Goal: Transaction & Acquisition: Purchase product/service

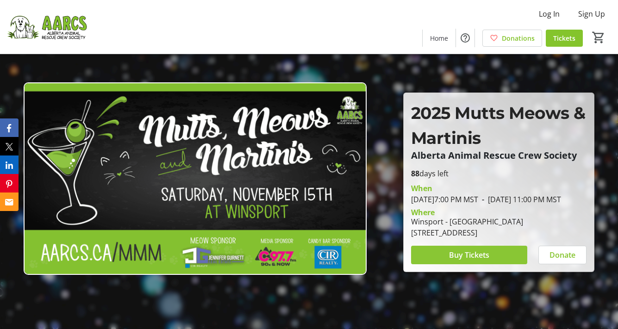
click at [462, 261] on span "Buy Tickets" at bounding box center [469, 254] width 40 height 11
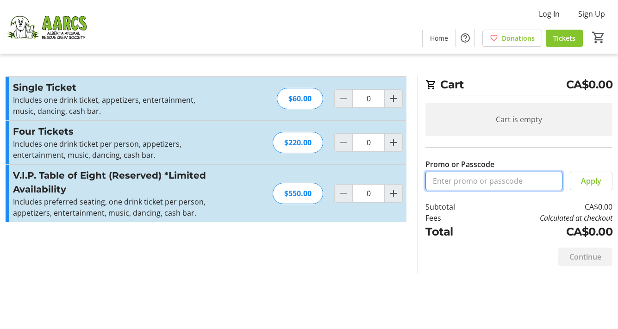
click at [448, 180] on input "Promo or Passcode" at bounding box center [493, 181] width 137 height 19
type input "2025comp"
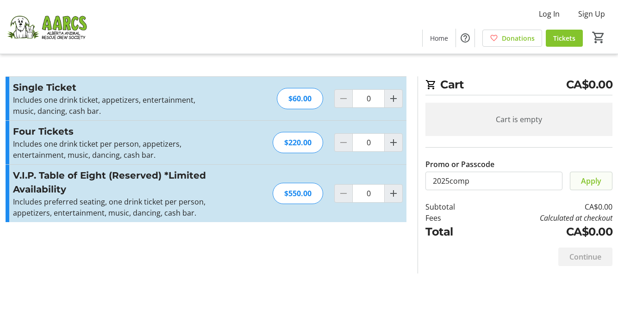
click at [587, 182] on span "Apply" at bounding box center [591, 180] width 20 height 11
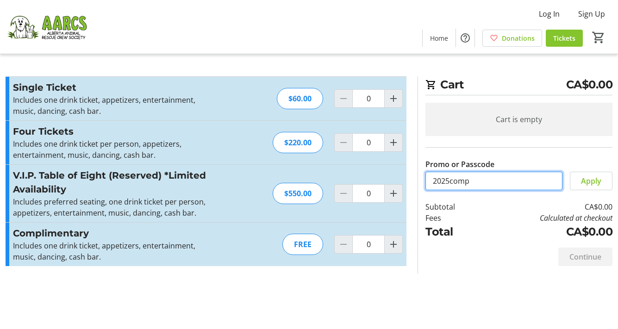
click at [483, 181] on input "2025comp" at bounding box center [493, 181] width 137 height 19
